Goal: Task Accomplishment & Management: Complete application form

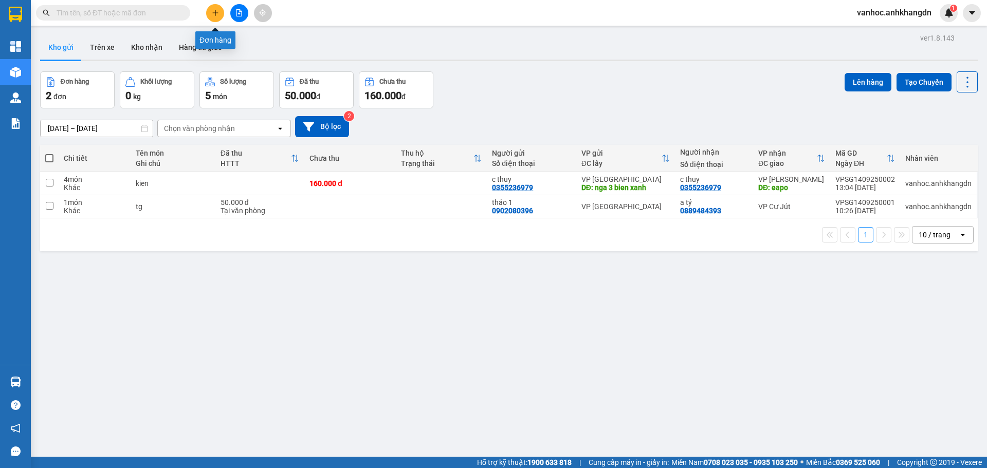
click at [221, 6] on button at bounding box center [215, 13] width 18 height 18
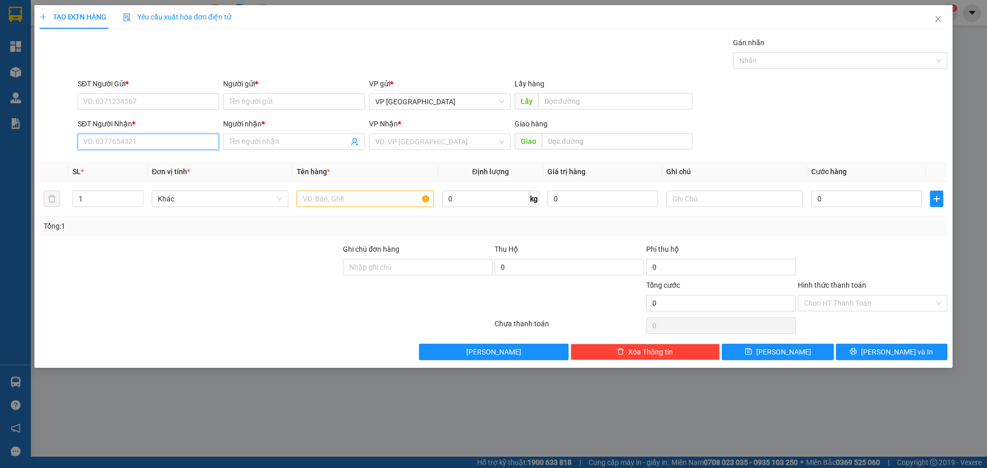
click at [125, 143] on input "SĐT Người Nhận *" at bounding box center [148, 142] width 141 height 16
click at [126, 143] on input "SĐT Người Nhận *" at bounding box center [148, 142] width 141 height 16
type input "0898382726"
click at [286, 141] on input "Người nhận *" at bounding box center [288, 141] width 119 height 11
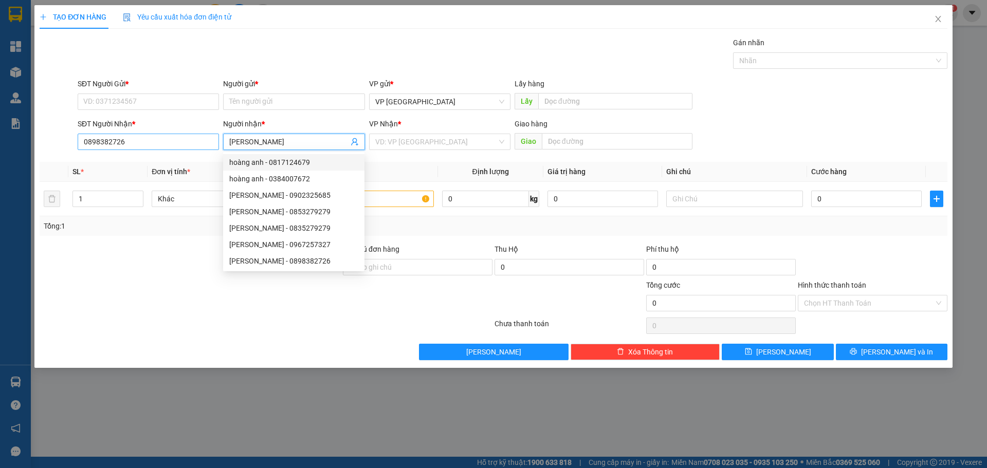
type input "[PERSON_NAME]"
drag, startPoint x: 133, startPoint y: 137, endPoint x: 85, endPoint y: 139, distance: 47.3
click at [85, 139] on input "0898382726" at bounding box center [148, 142] width 141 height 16
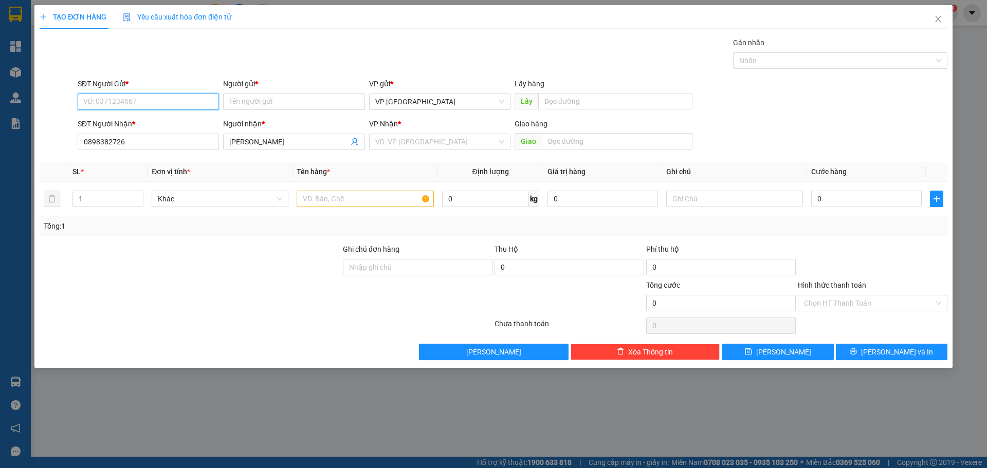
click at [142, 103] on input "SĐT Người Gửi *" at bounding box center [148, 102] width 141 height 16
paste input "0898382726"
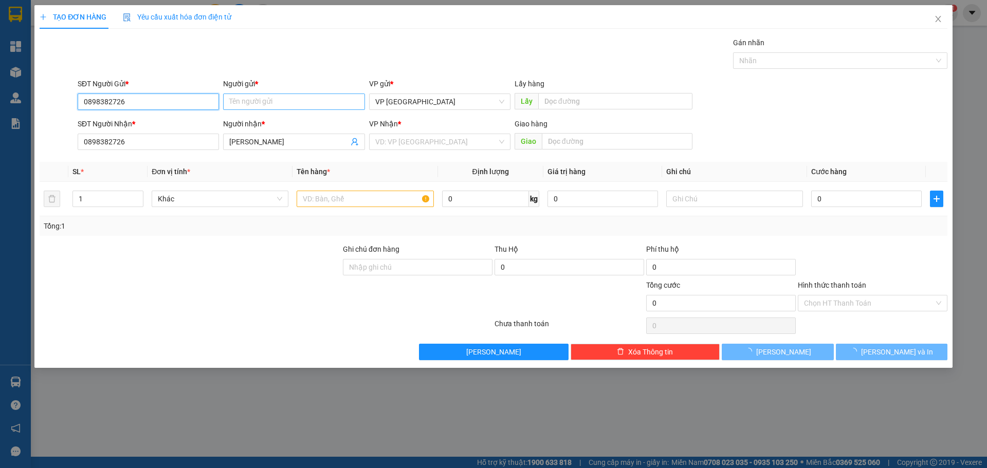
type input "0898382726"
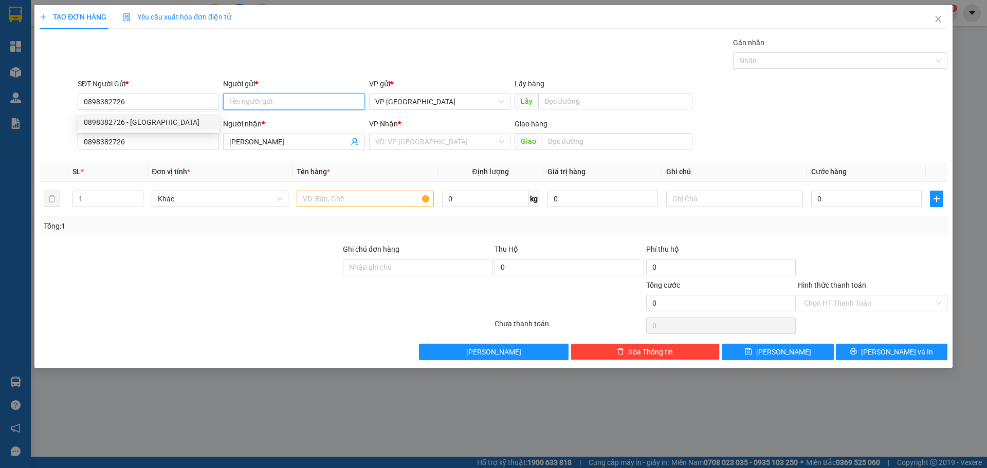
click at [272, 100] on input "Người gửi *" at bounding box center [293, 102] width 141 height 16
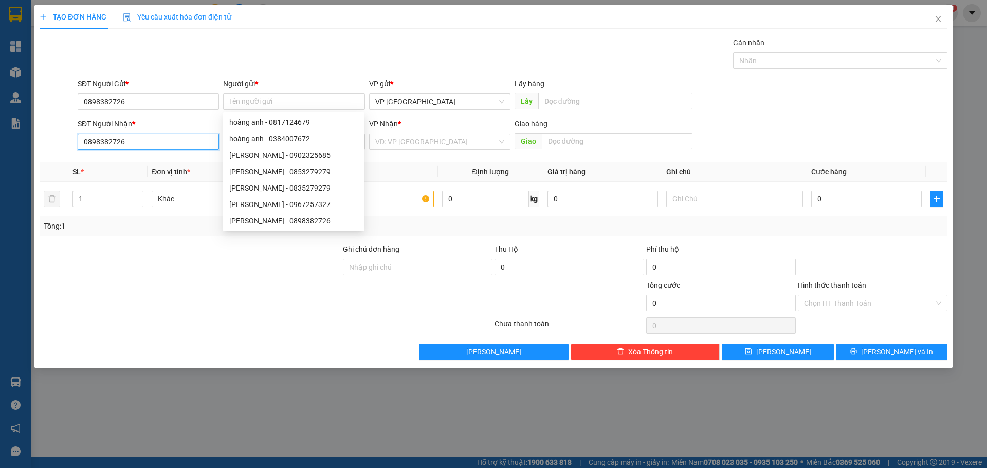
click at [188, 140] on input "0898382726" at bounding box center [148, 142] width 141 height 16
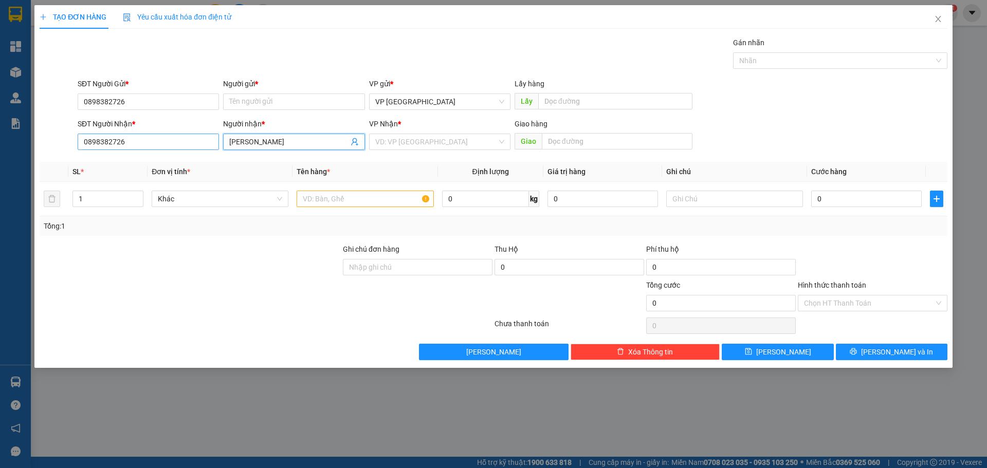
drag, startPoint x: 263, startPoint y: 142, endPoint x: 178, endPoint y: 136, distance: 85.0
click at [176, 138] on div "SĐT Người Nhận * 0898382726 Người nhận * hoang anh hoang anh VP Nhận * VD: VP […" at bounding box center [513, 136] width 874 height 36
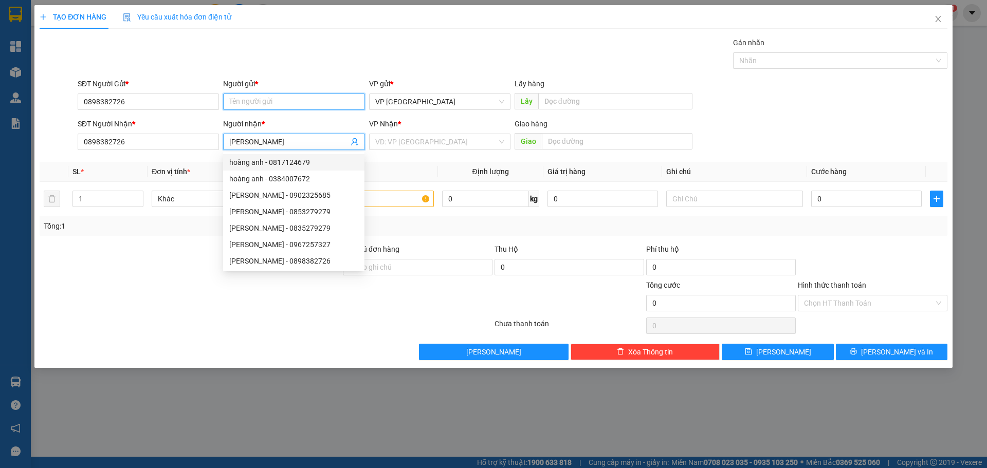
click at [247, 103] on input "Người gửi *" at bounding box center [293, 102] width 141 height 16
paste input "[PERSON_NAME]"
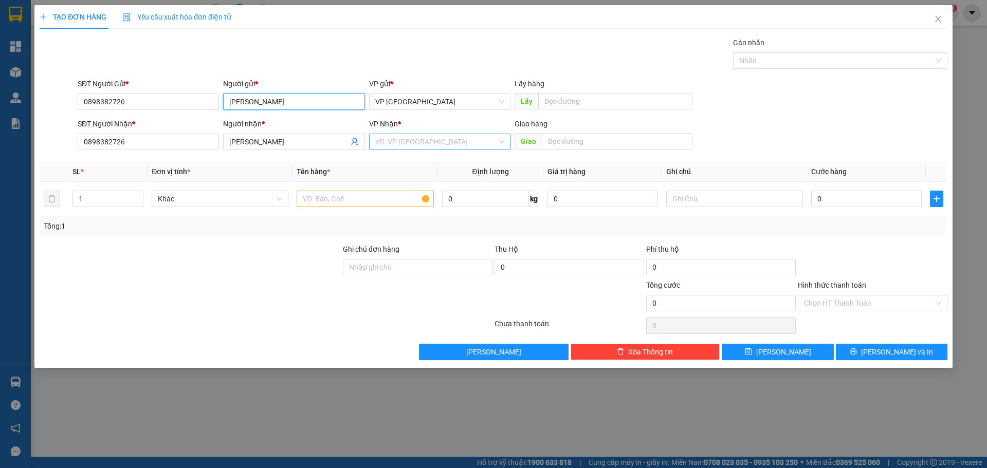
type input "[PERSON_NAME]"
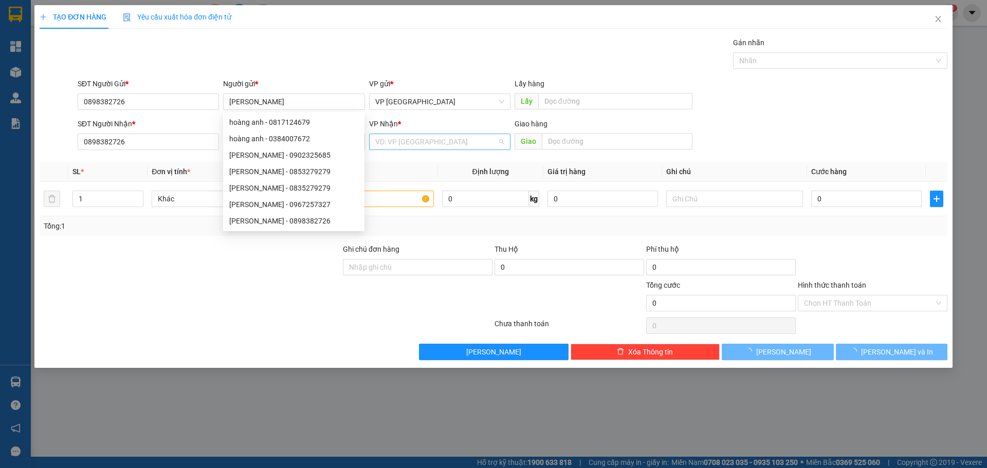
click at [421, 139] on input "search" at bounding box center [436, 141] width 122 height 15
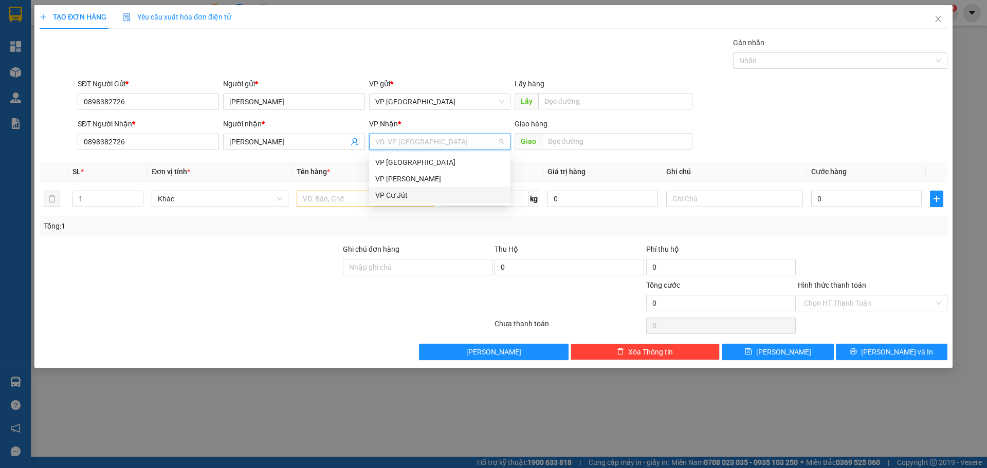
click at [405, 192] on div "VP Cư Jút" at bounding box center [439, 195] width 129 height 11
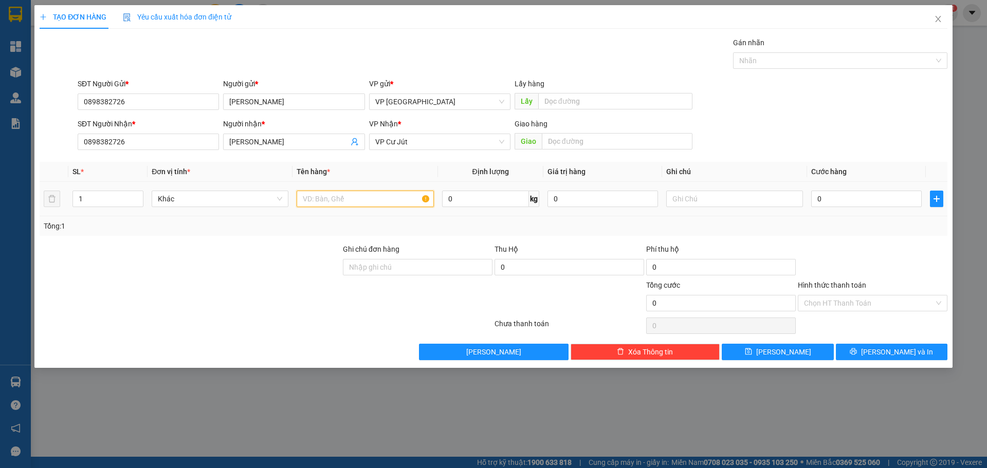
click at [340, 202] on input "text" at bounding box center [365, 199] width 137 height 16
paste input "ố"
type input "xe số"
click at [850, 205] on input "0" at bounding box center [866, 199] width 111 height 16
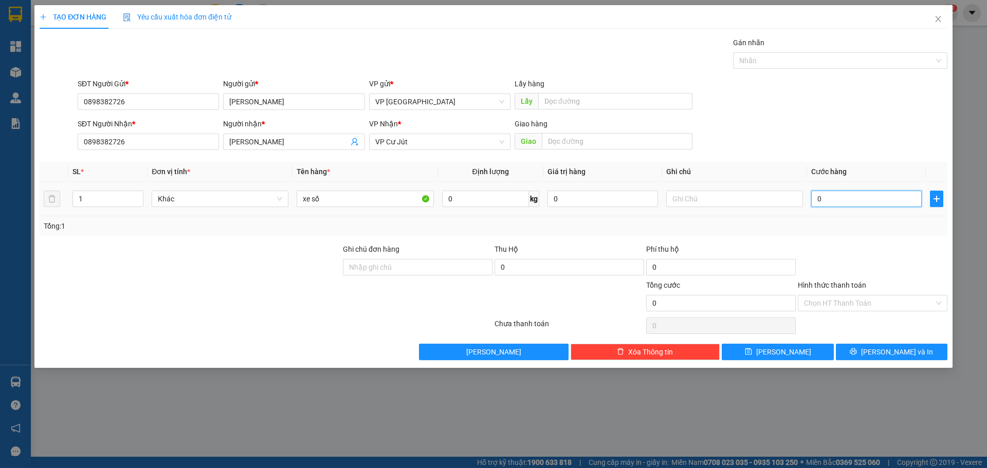
type input "2"
type input "25"
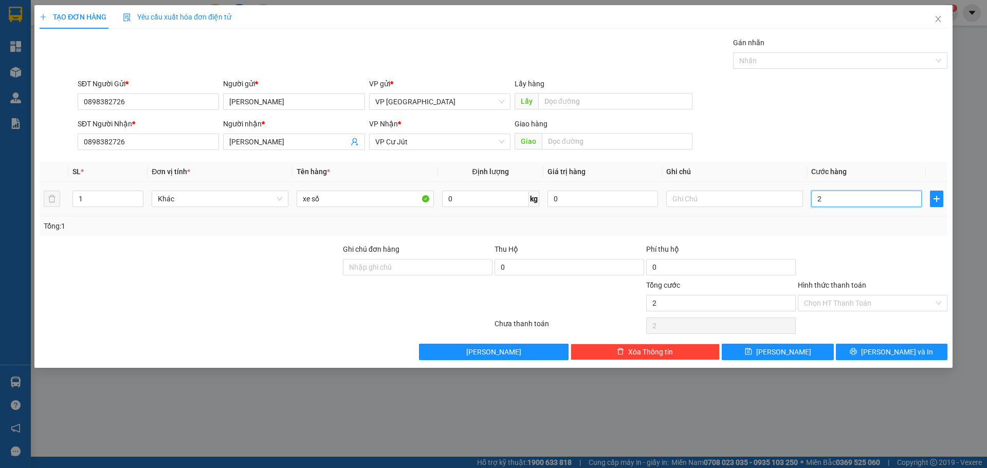
type input "25"
type input "250"
type input "2.500"
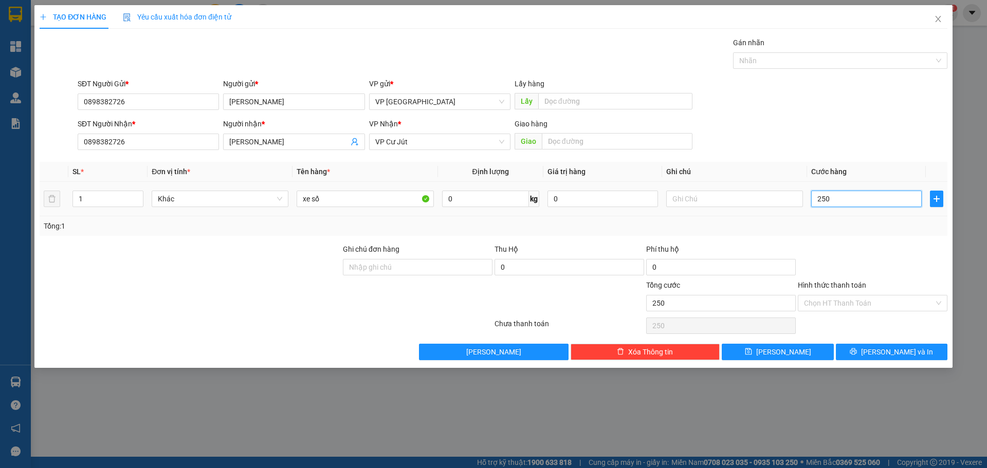
type input "2.500"
type input "25.000"
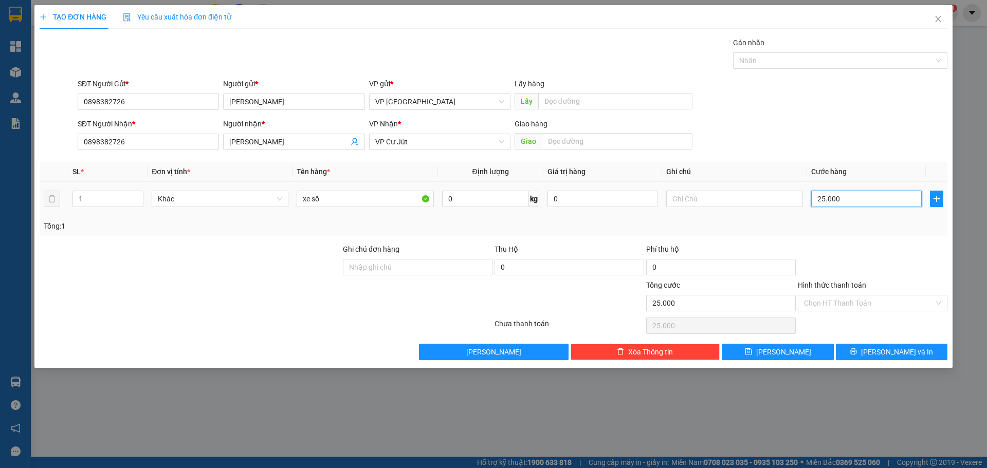
type input "250.000"
click at [857, 350] on icon "printer" at bounding box center [853, 351] width 7 height 7
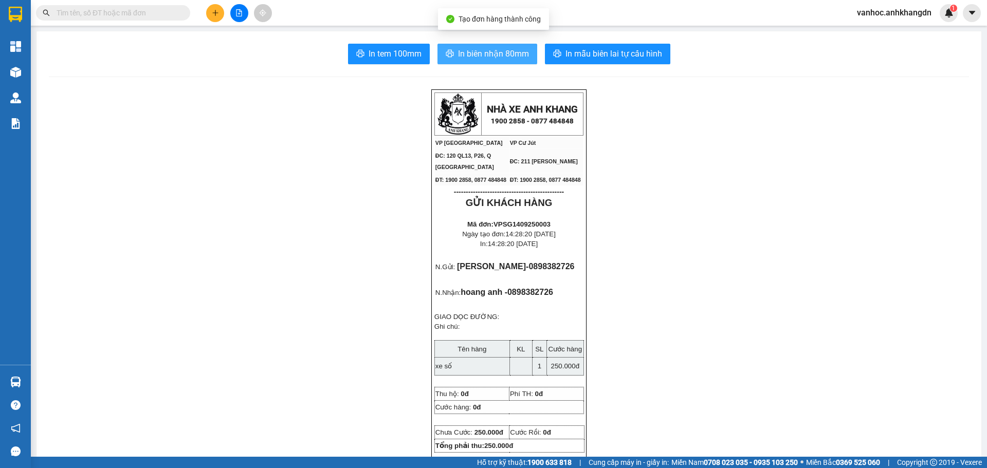
click at [471, 53] on span "In biên nhận 80mm" at bounding box center [493, 53] width 71 height 13
